Goal: Complete application form: Complete application form

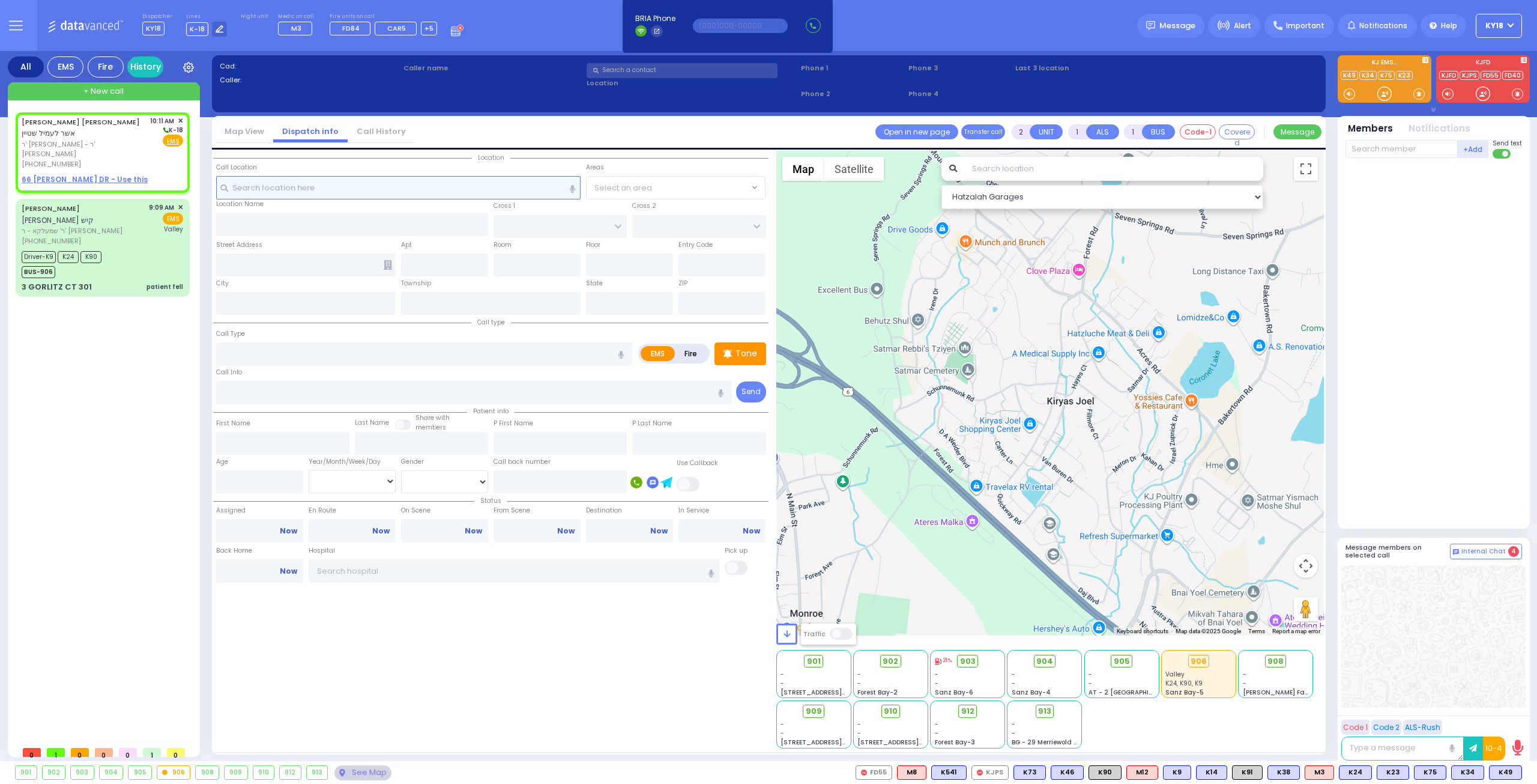
select select
radio input "true"
type input "[PERSON_NAME]"
type input "STEIN"
select select
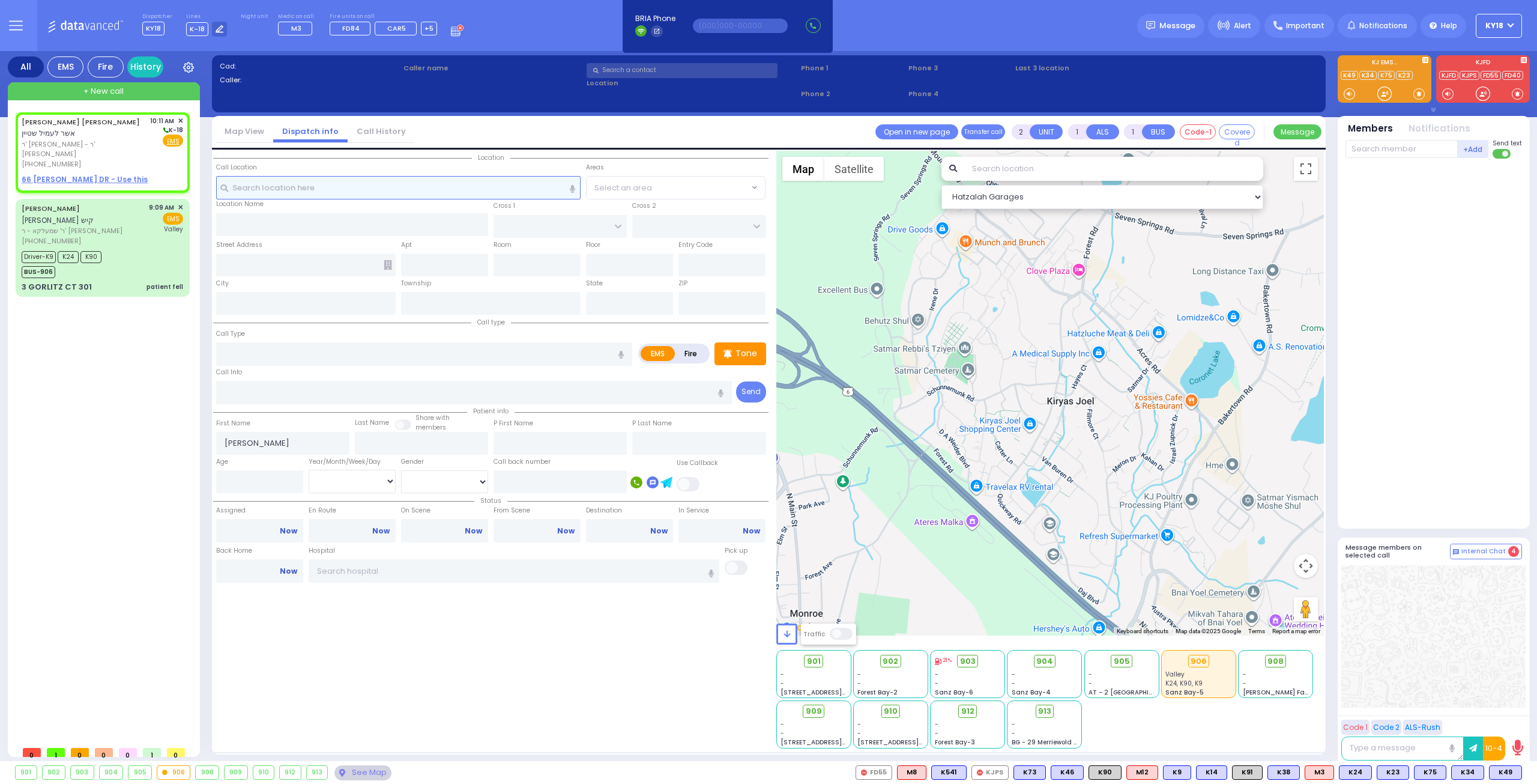
type input "10:11"
select select "Hatzalah Garages"
select select
radio input "true"
select select
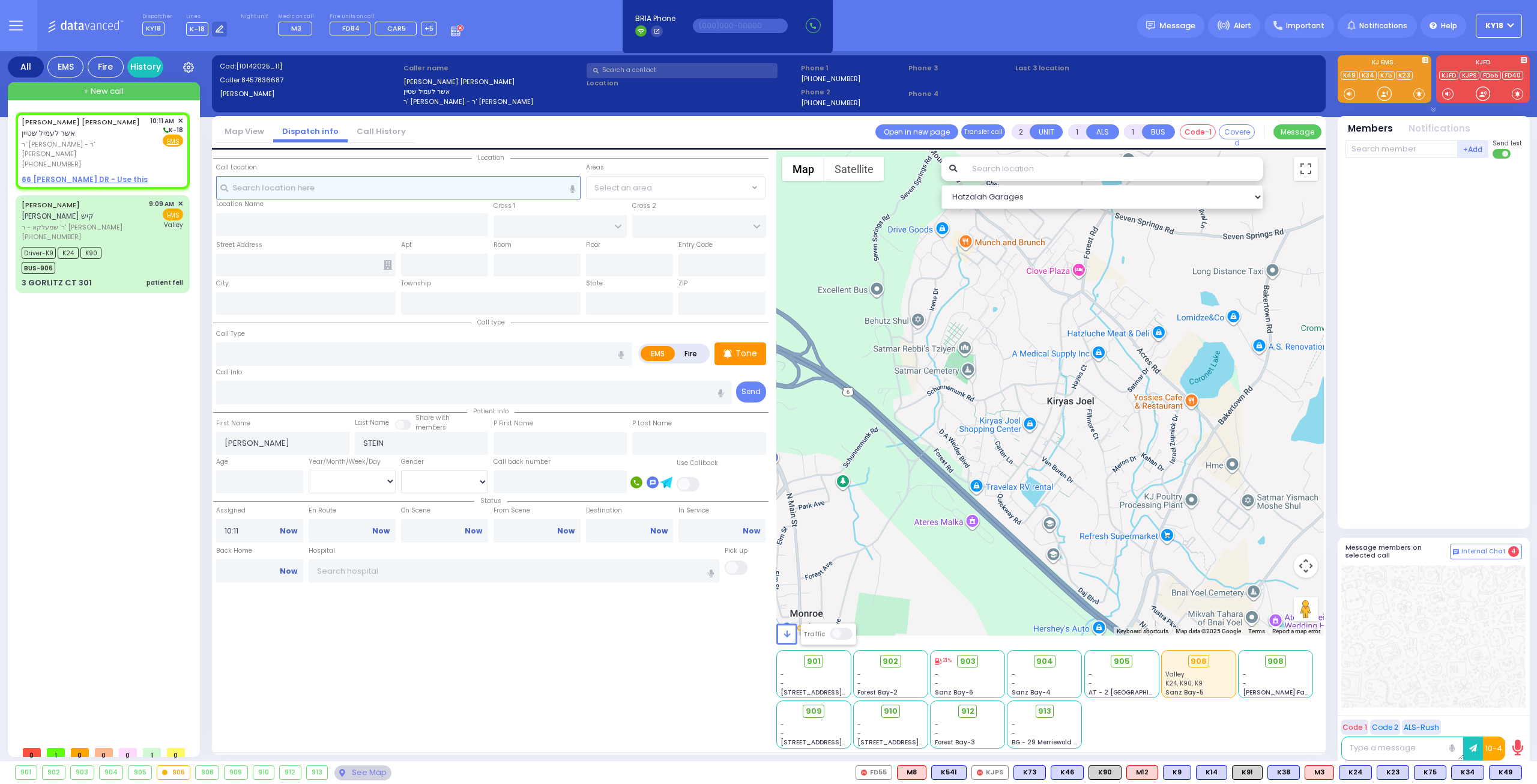
select select "Hatzalah Garages"
select select
radio input "true"
select select
select select "Hatzalah Garages"
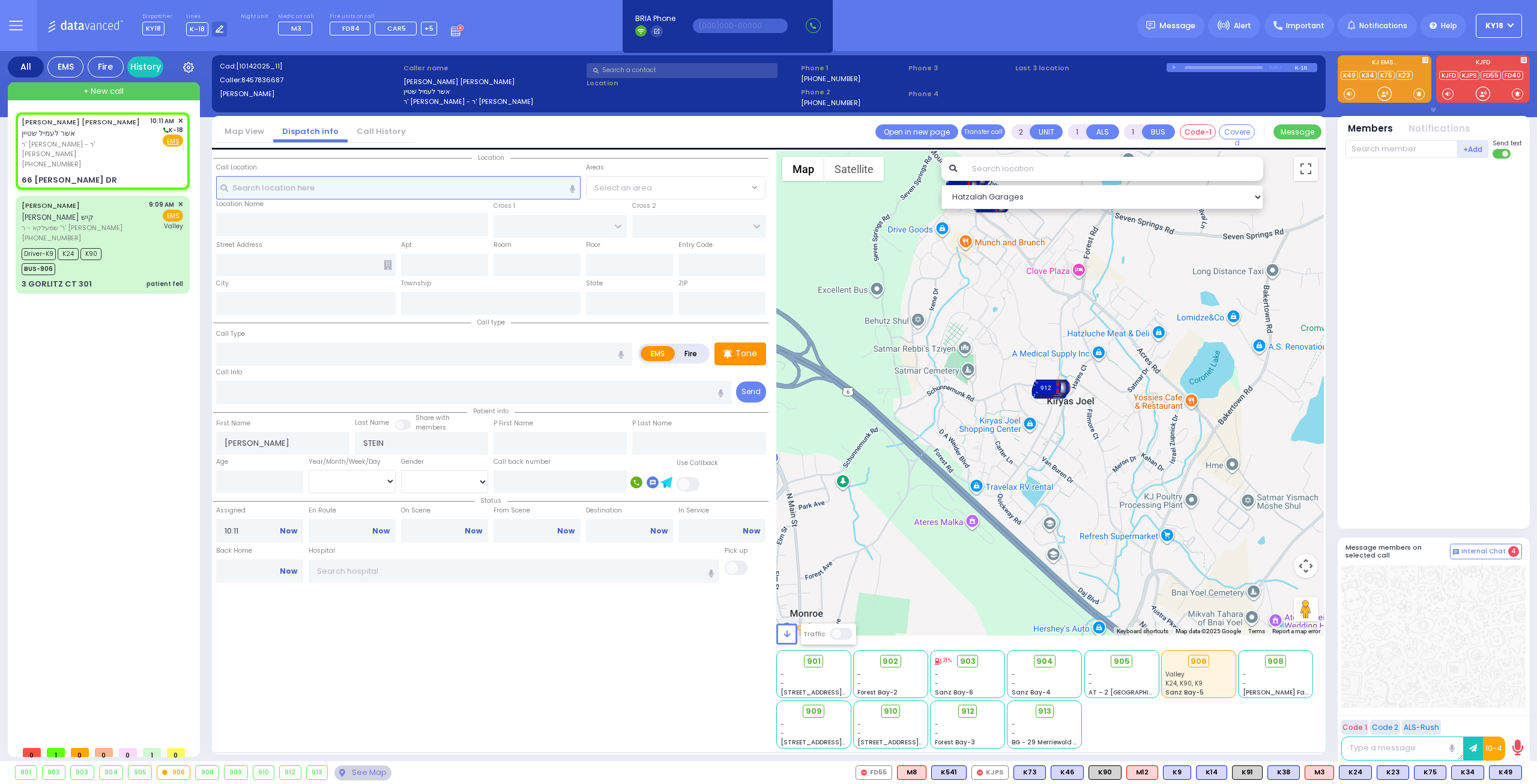
type input "HEWSON RD"
type input "GAUNT RD"
type input "66 [PERSON_NAME] DR"
type input "Monroe"
type input "[US_STATE]"
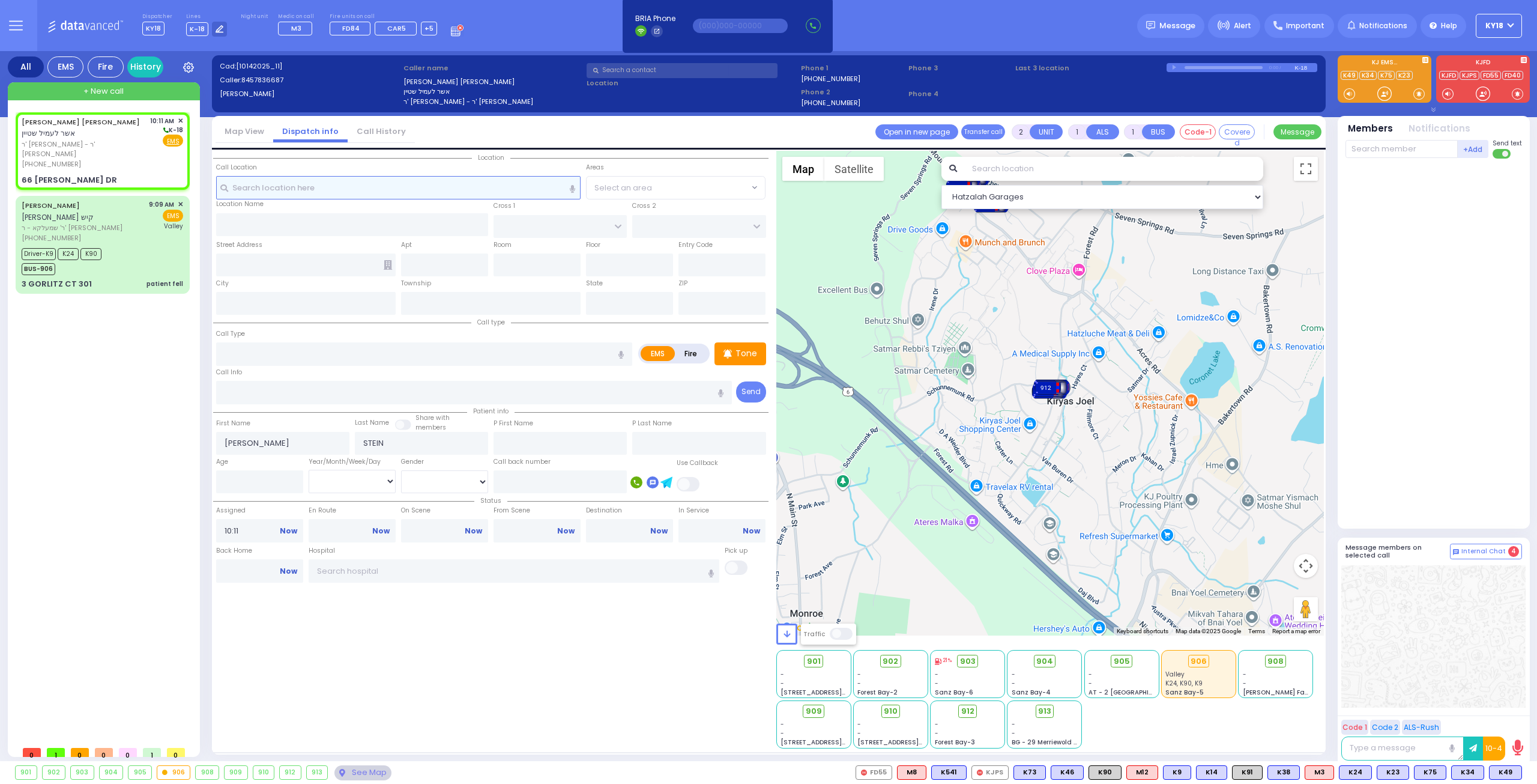
type input "10950"
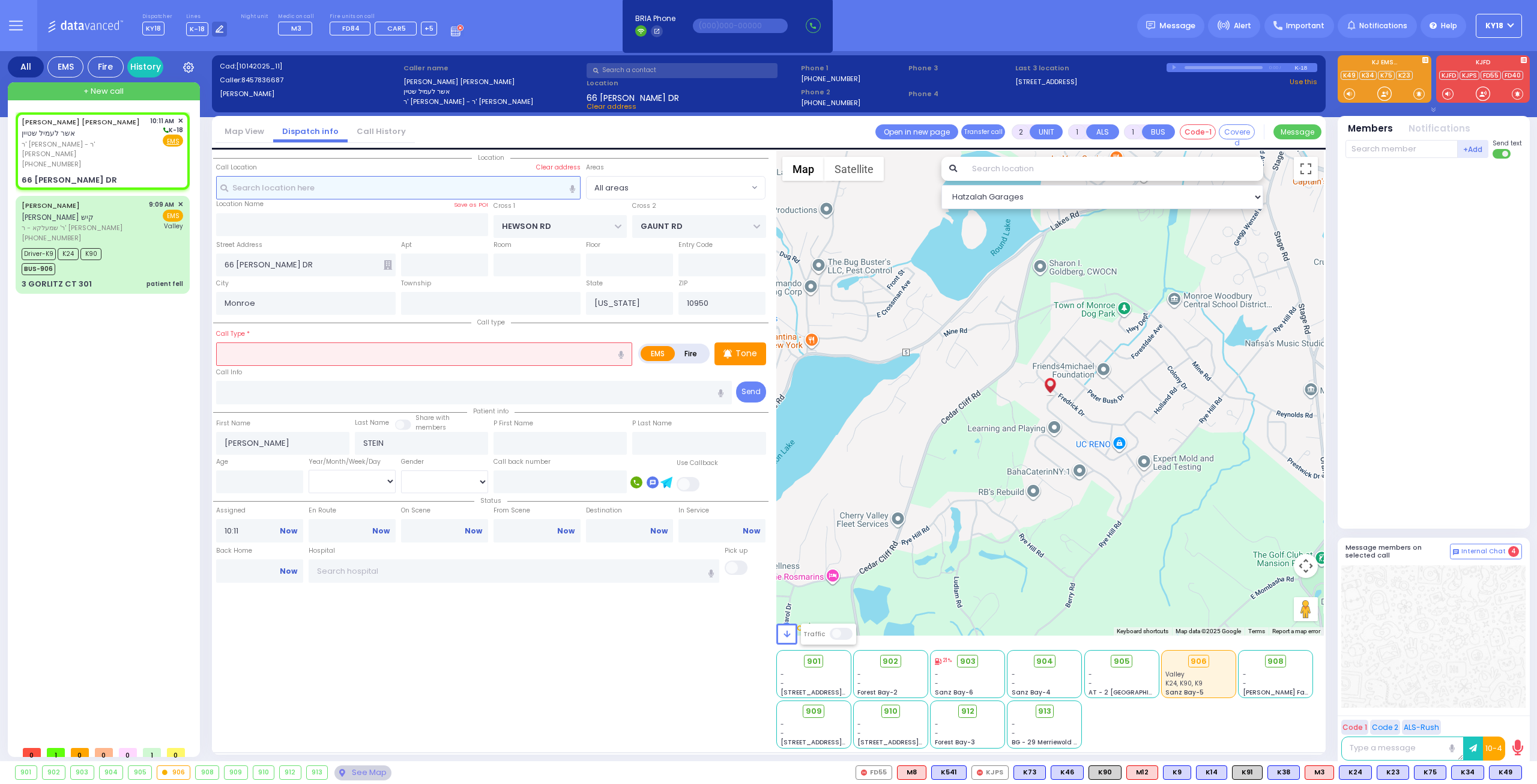
select select
radio input "true"
select select
select select "Hatzalah Garages"
select select
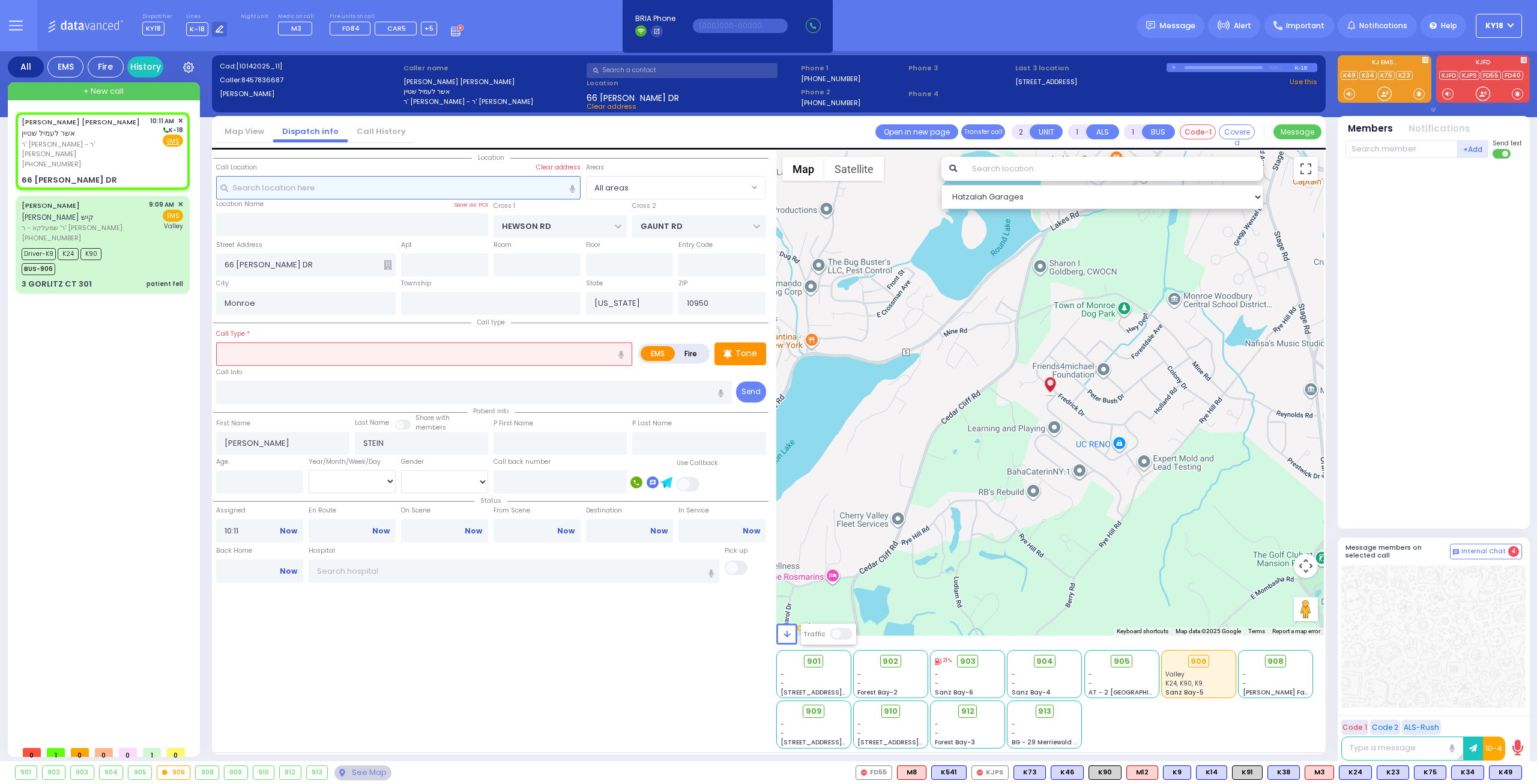
radio input "true"
type input "2"
select select
select select "Hatzalah Garages"
select select
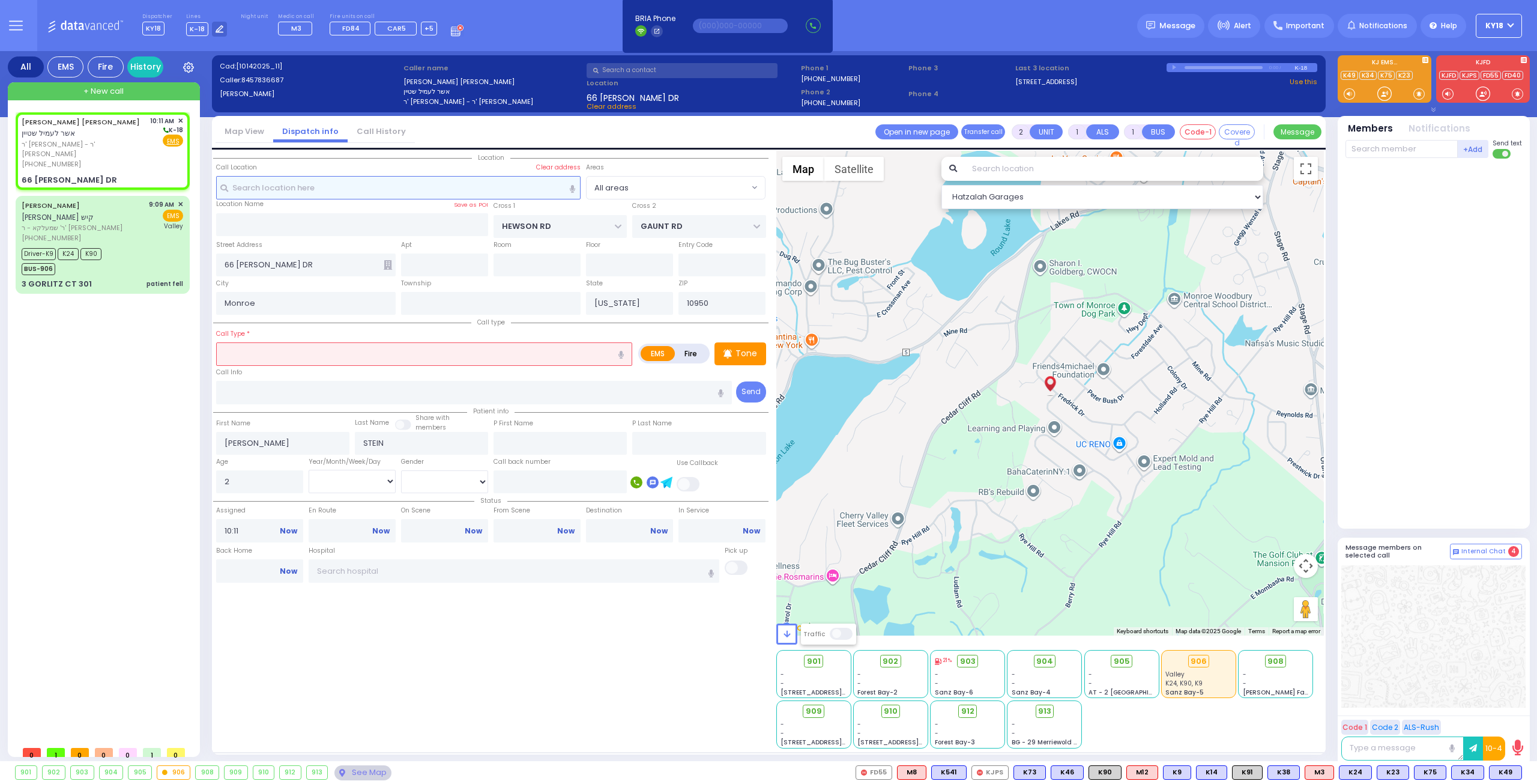
radio input "true"
select select "Year"
select select "[DEMOGRAPHIC_DATA]"
select select "Hatzalah Garages"
radio input "true"
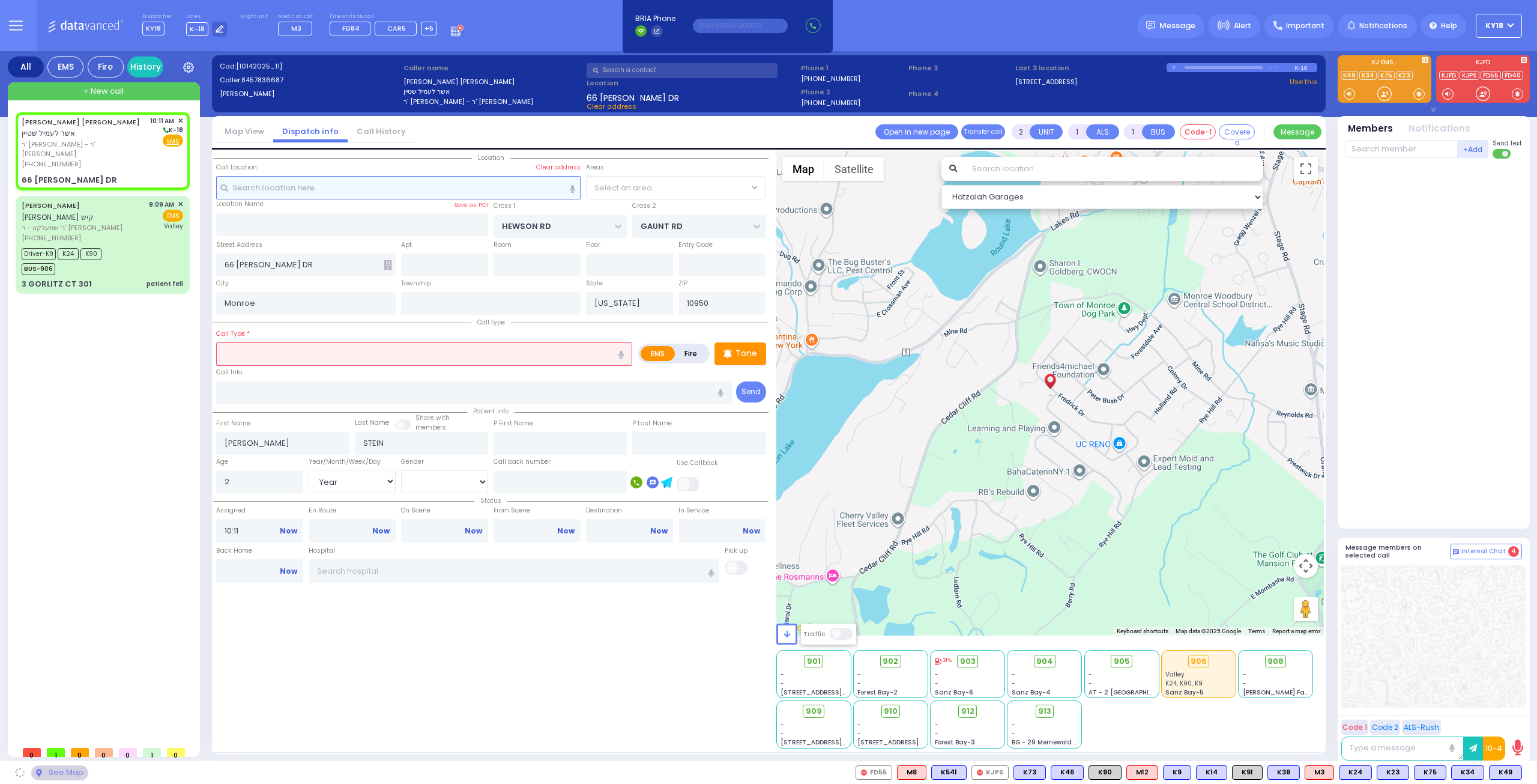
select select "Year"
select select "[DEMOGRAPHIC_DATA]"
select select
select select "Hatzalah Garages"
select select
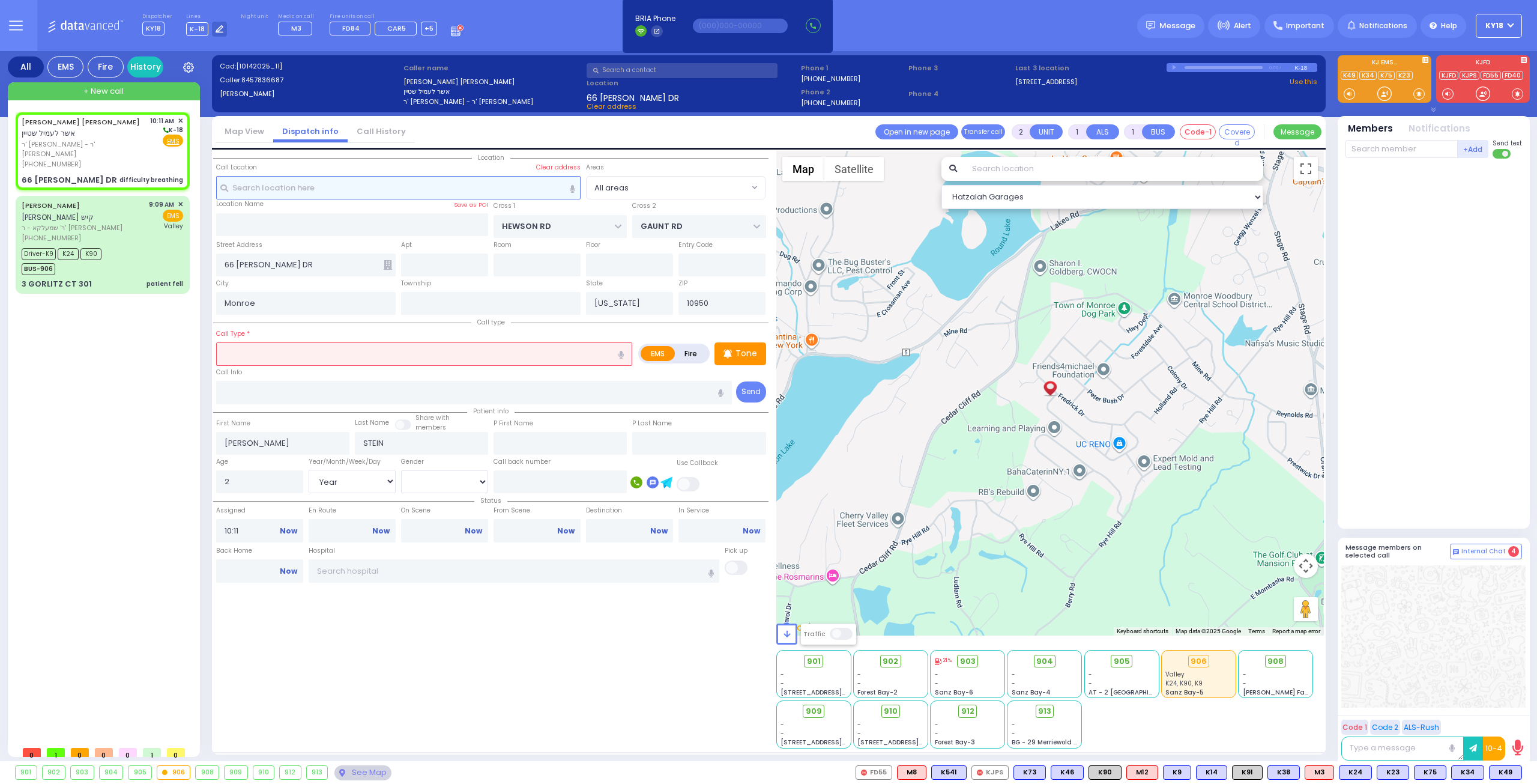
type input "difficulty breathing"
radio input "true"
select select "Year"
select select "[DEMOGRAPHIC_DATA]"
select select "Hatzalah Garages"
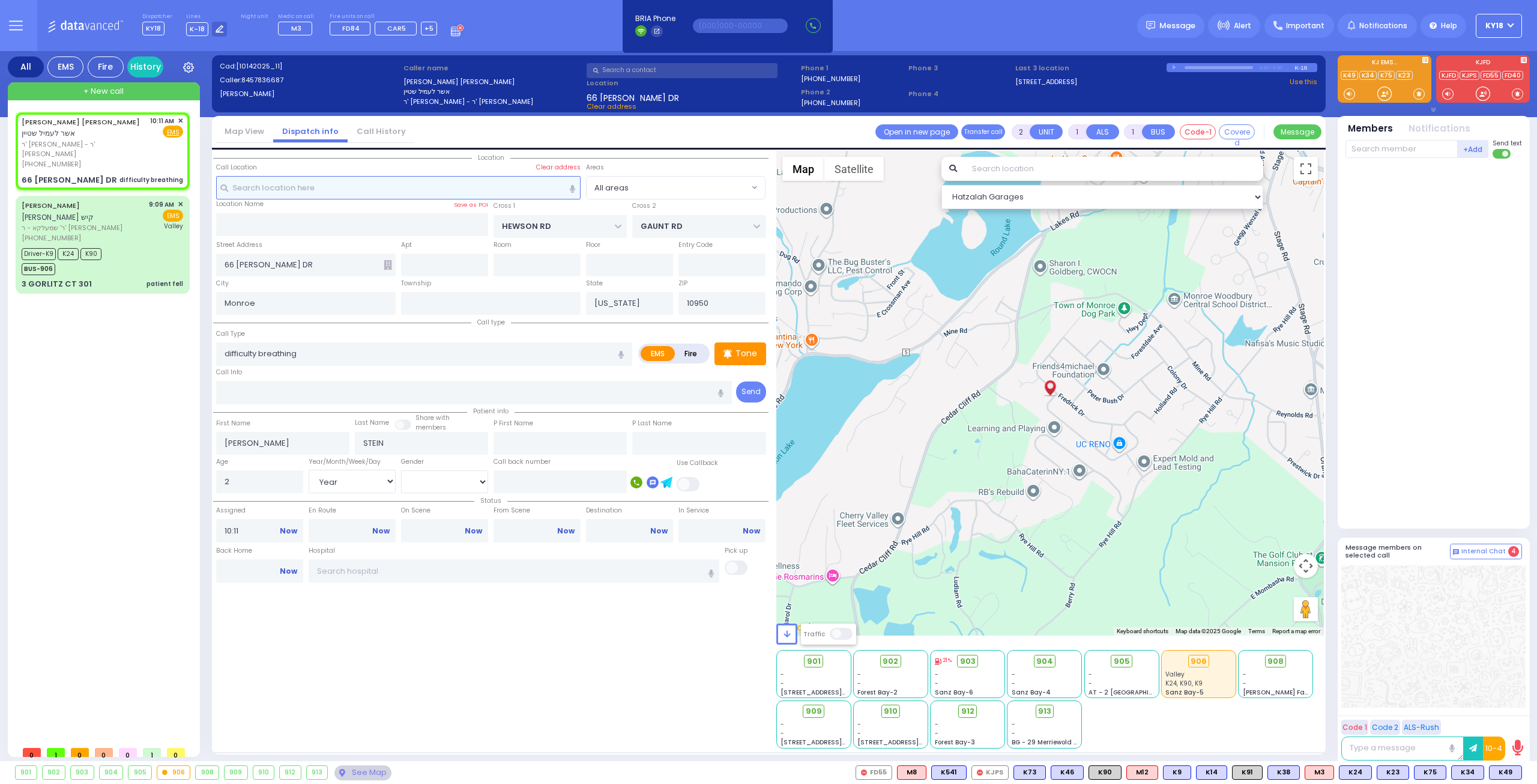
select select
radio input "true"
select select "Year"
select select "[DEMOGRAPHIC_DATA]"
select select "Hatzalah Garages"
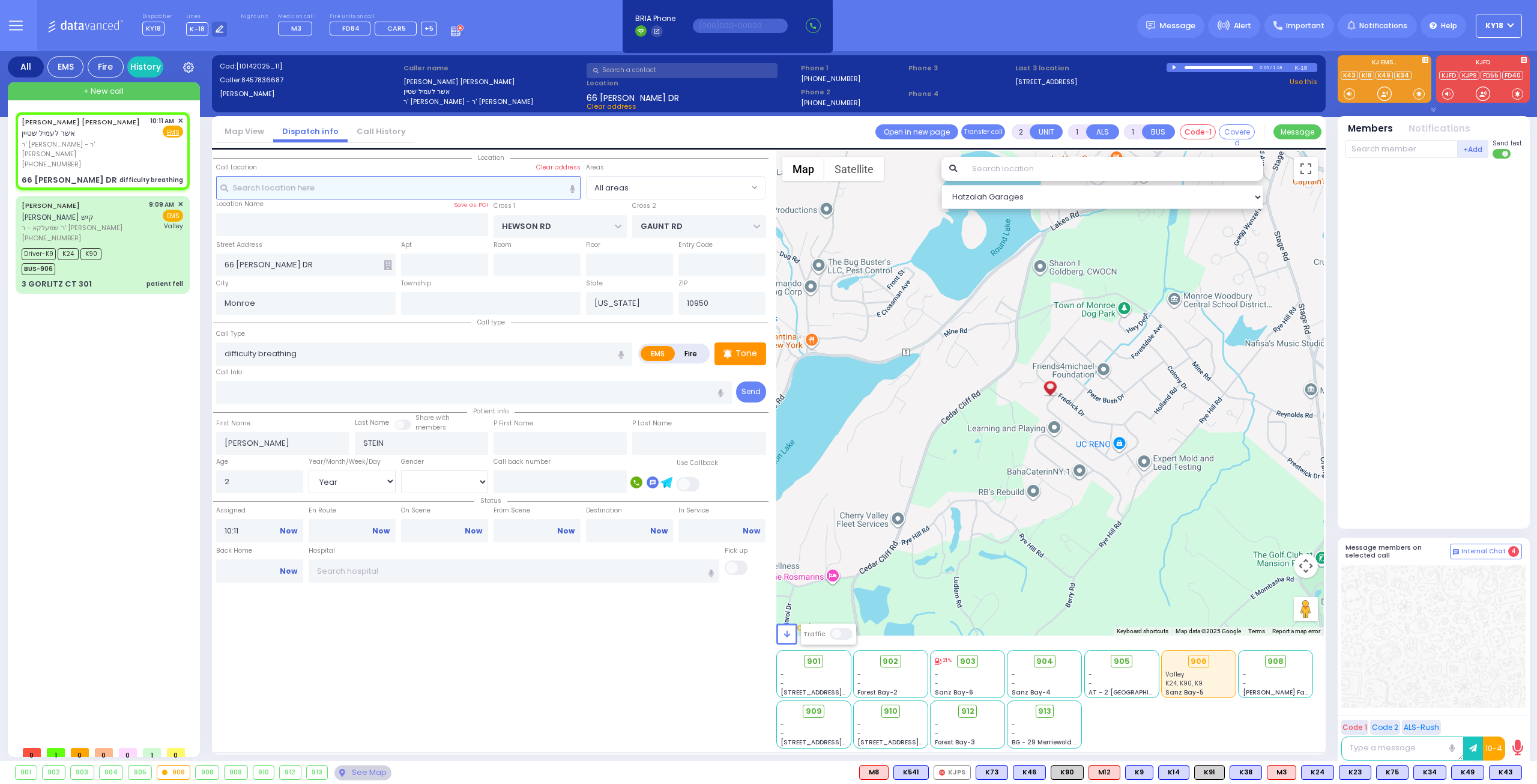
select select
radio input "true"
select select "Year"
select select "[DEMOGRAPHIC_DATA]"
select select "Hatzalah Garages"
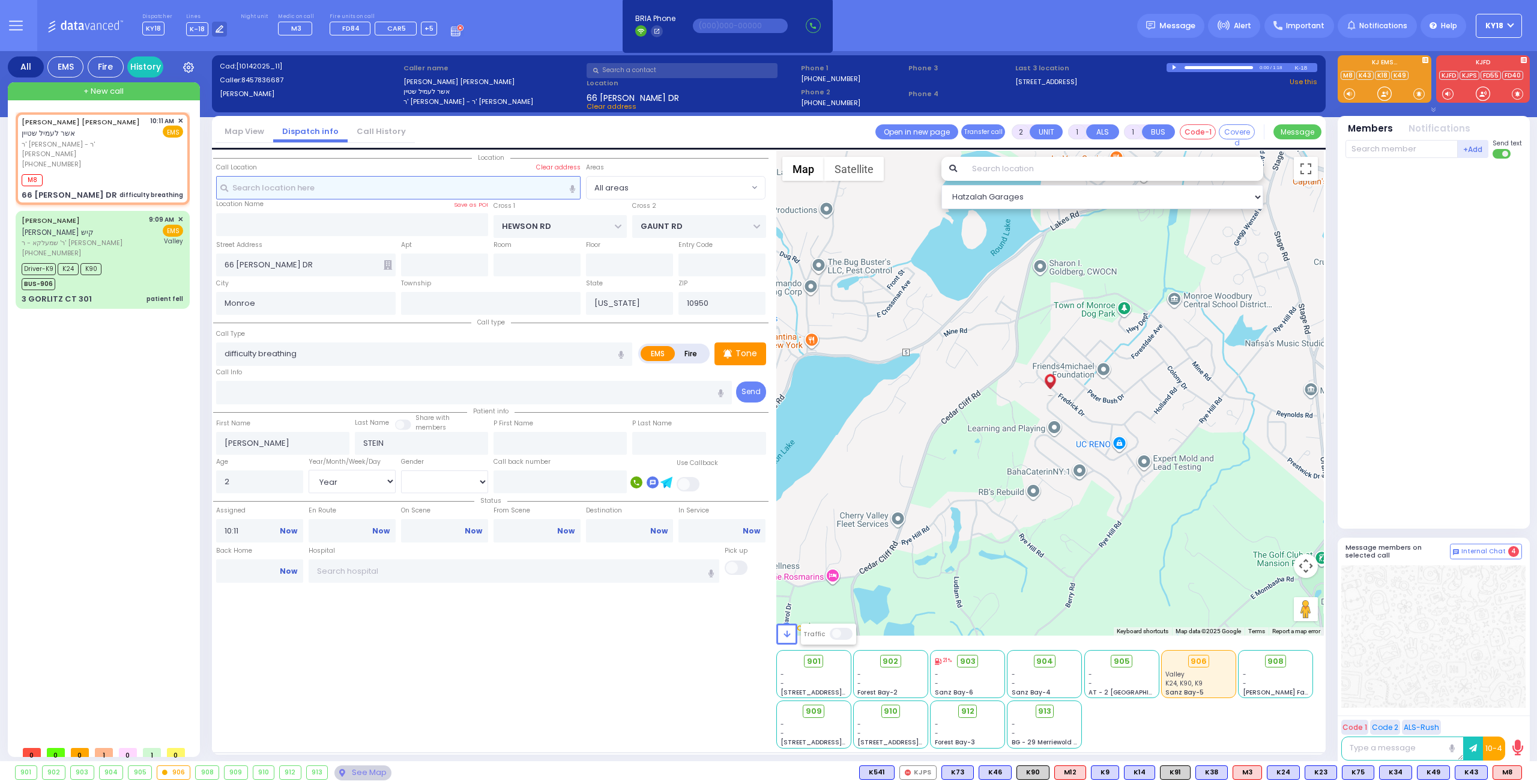
select select
radio input "true"
select select "Year"
select select "[DEMOGRAPHIC_DATA]"
type input "10:13"
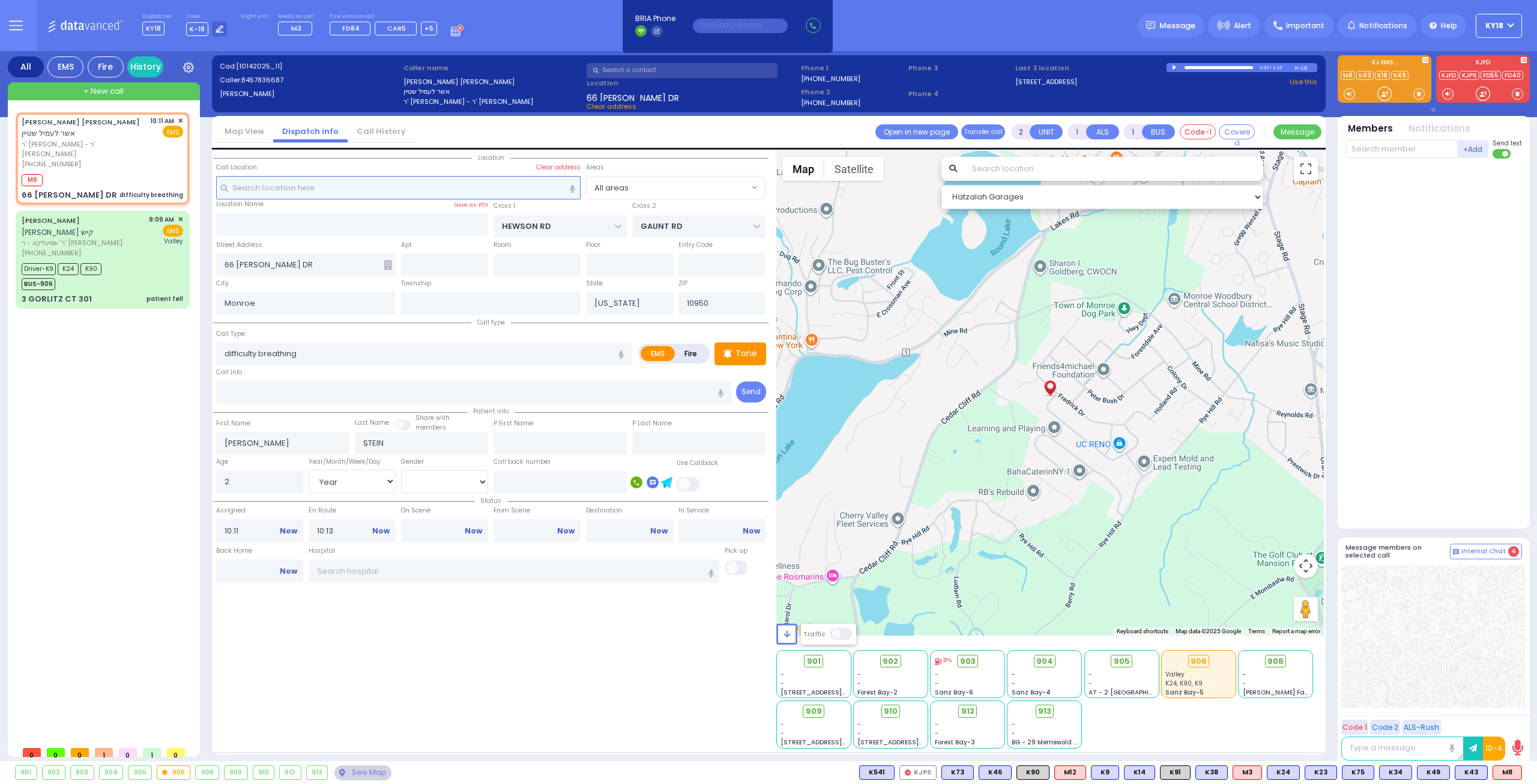
select select "Hatzalah Garages"
select select
radio input "true"
select select "Year"
select select "[DEMOGRAPHIC_DATA]"
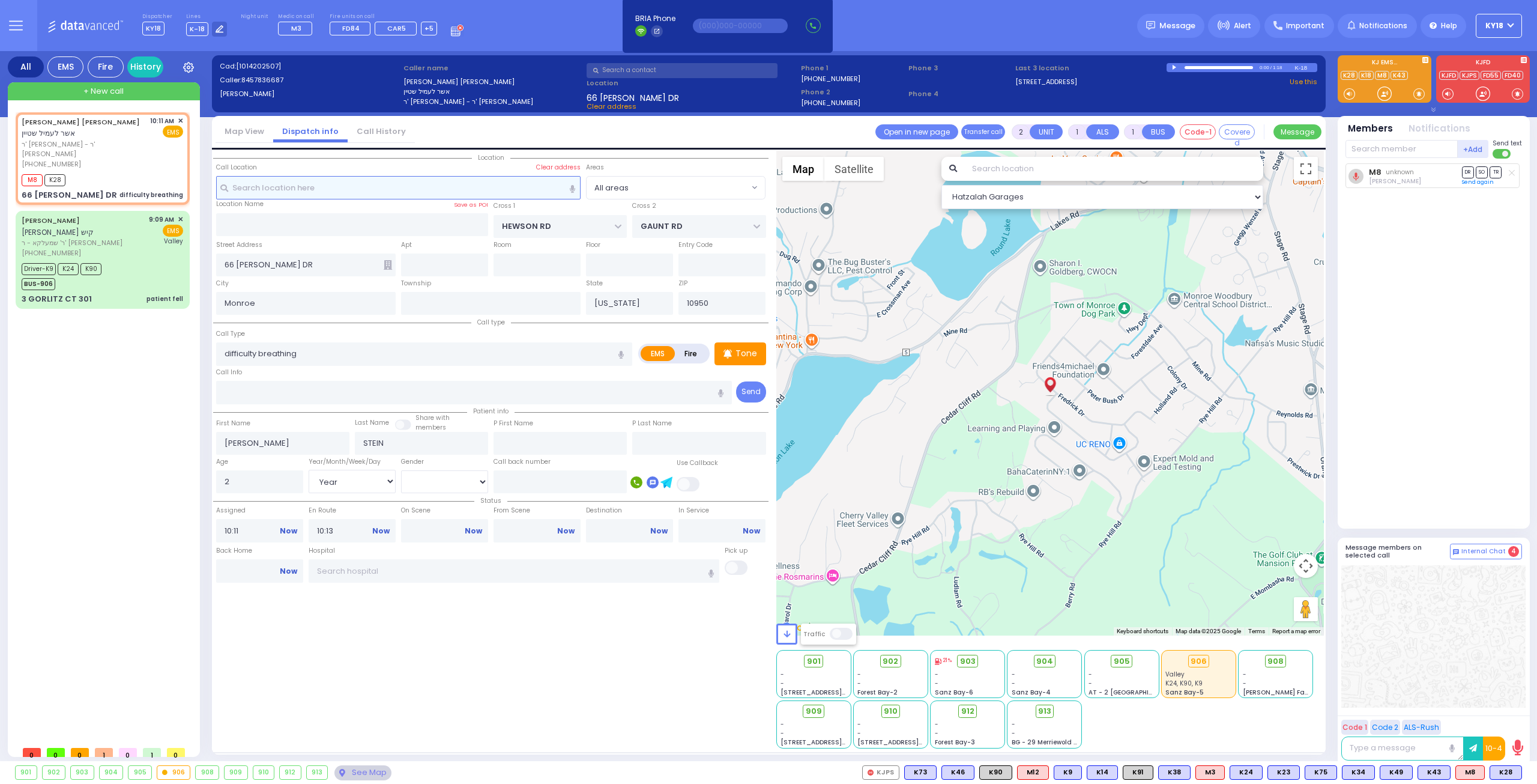
select select "Hatzalah Garages"
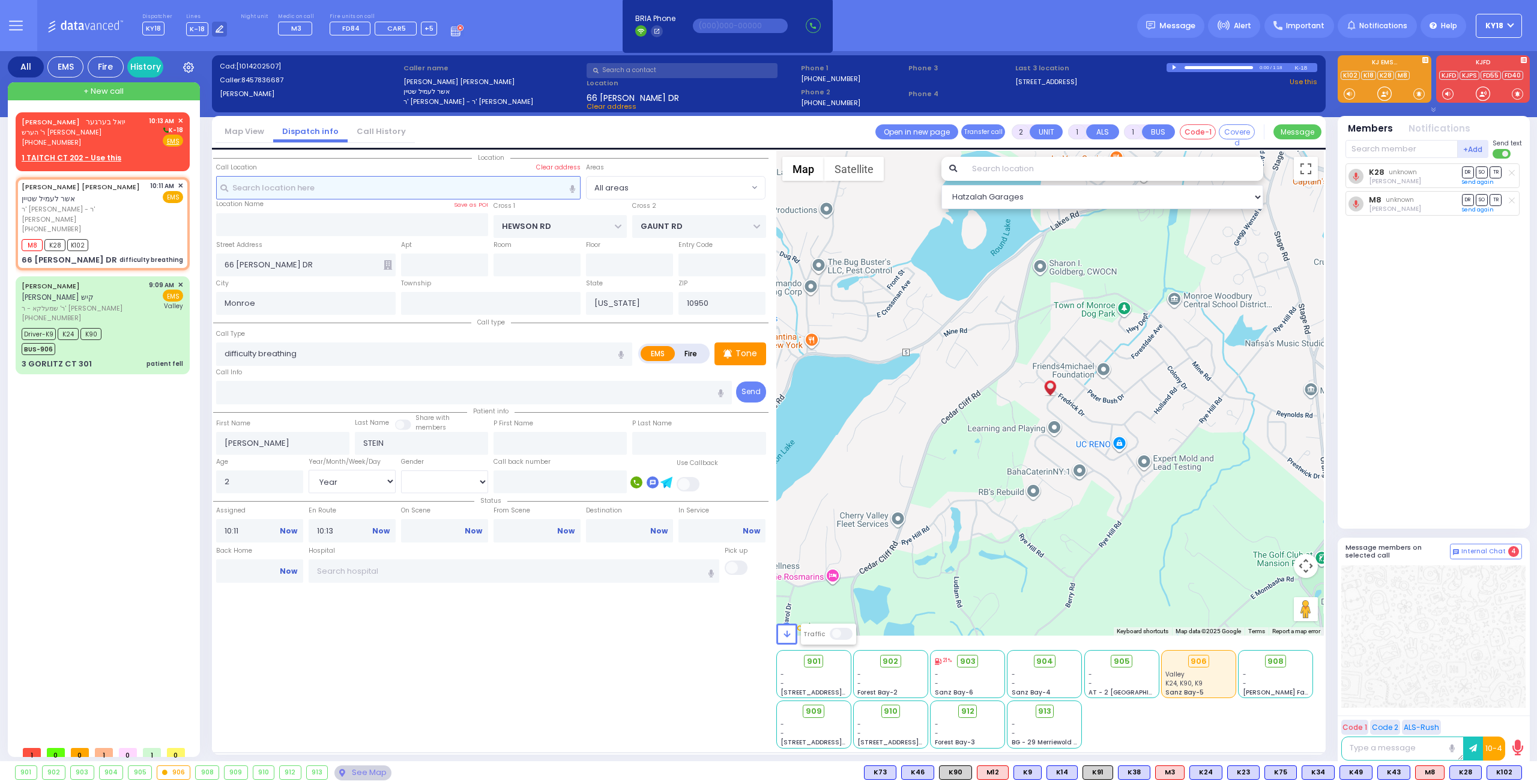
select select
radio input "true"
select select "Year"
select select "[DEMOGRAPHIC_DATA]"
select select "Hatzalah Garages"
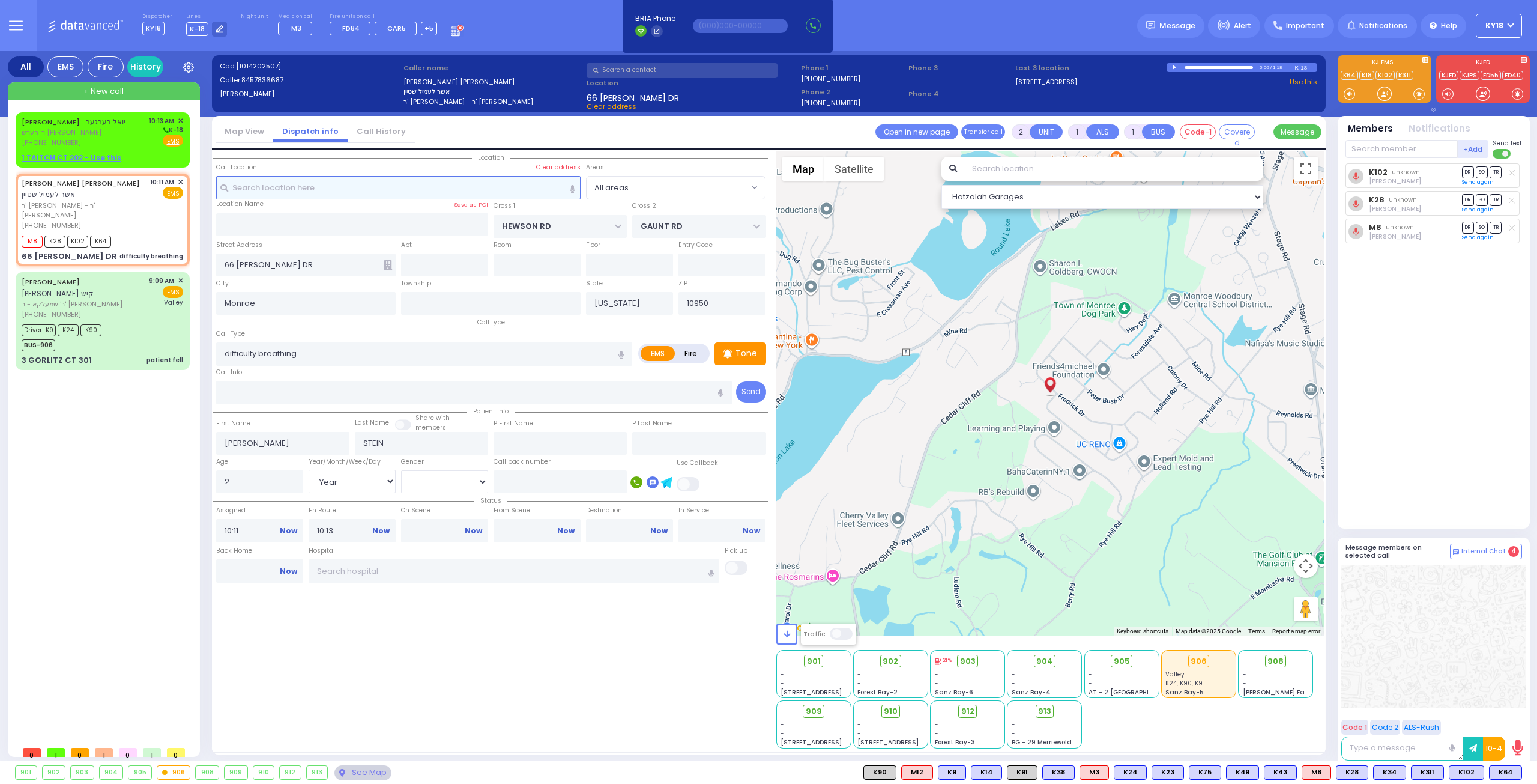
select select
radio input "true"
select select "Year"
select select "[DEMOGRAPHIC_DATA]"
select select "Hatzalah Garages"
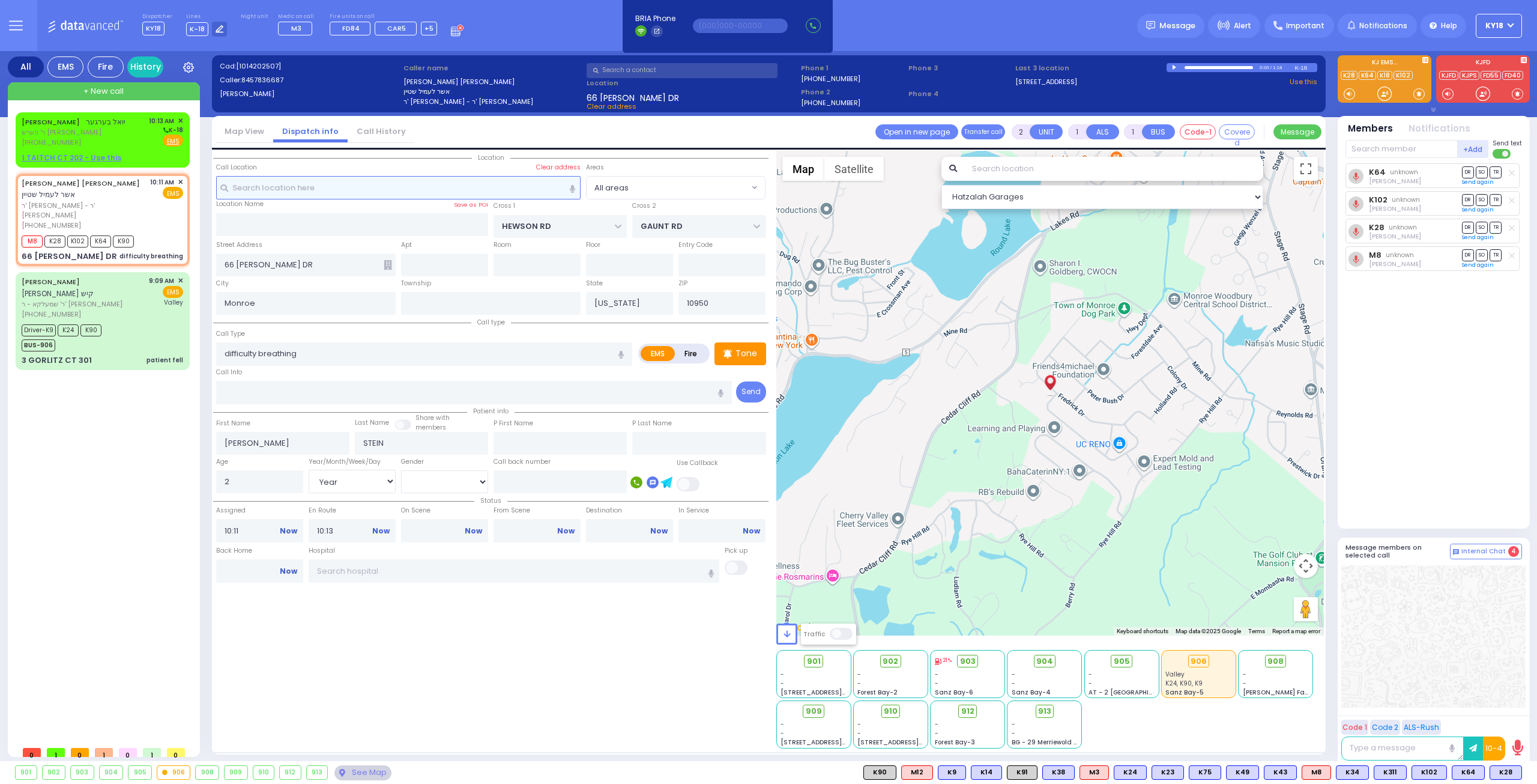
select select
radio input "true"
select select "Year"
select select "[DEMOGRAPHIC_DATA]"
select select "Hatzalah Garages"
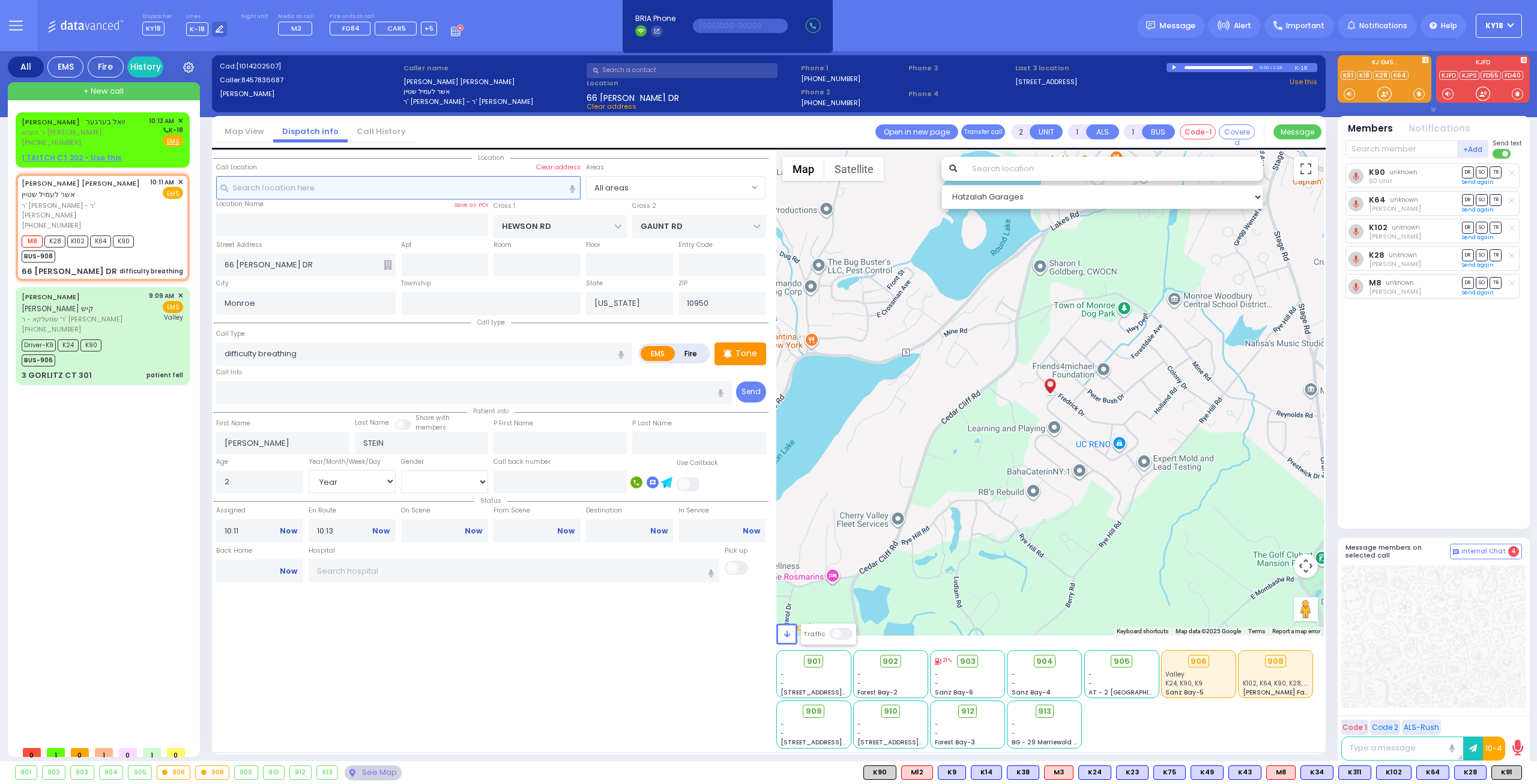
select select
radio input "true"
select select "Year"
select select "[DEMOGRAPHIC_DATA]"
select select "Hatzalah Garages"
